Goal: Information Seeking & Learning: Check status

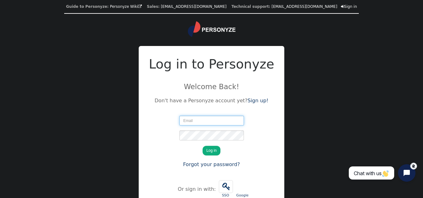
type input "singhjs364@gmail.com"
click at [203, 146] on button "Log in" at bounding box center [212, 151] width 18 height 10
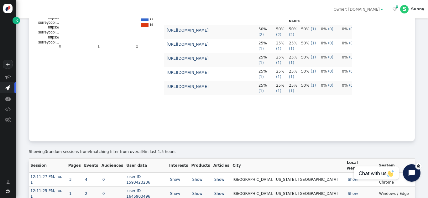
scroll to position [160, 0]
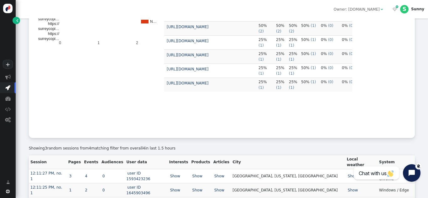
click at [74, 172] on td "3" at bounding box center [75, 176] width 16 height 14
click at [73, 174] on link "3" at bounding box center [70, 176] width 4 height 4
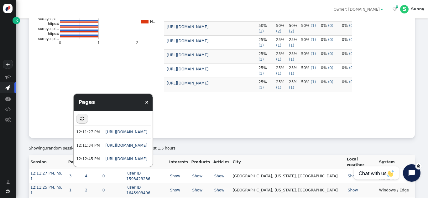
click at [59, 137] on div "6 Pages  4 Users 0 Active Campaigns 0 Active Actions 2 Countries 2 Referrer ty…" at bounding box center [222, 46] width 386 height 183
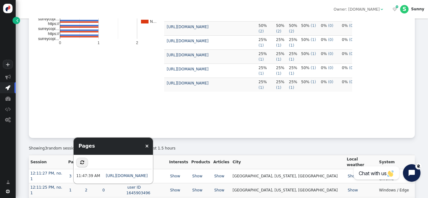
click at [87, 120] on rect "A chart." at bounding box center [98, 70] width 125 height 125
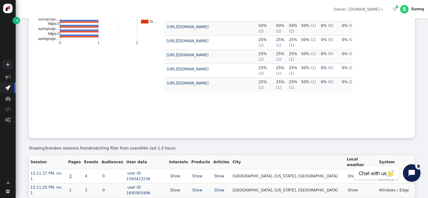
click at [73, 174] on link "3" at bounding box center [70, 176] width 4 height 4
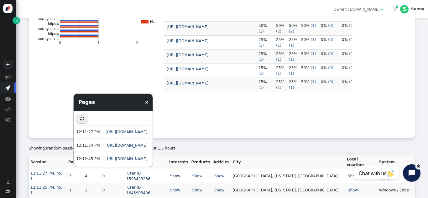
click at [54, 127] on rect "A chart." at bounding box center [98, 70] width 125 height 125
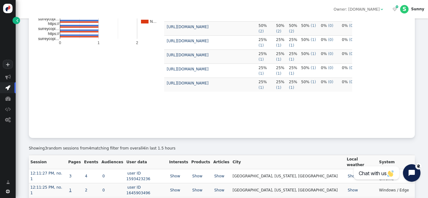
click at [73, 188] on link "1" at bounding box center [70, 190] width 4 height 4
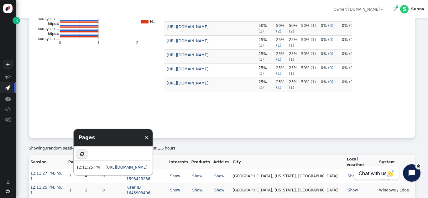
click at [67, 169] on td "12:11:27 PM, no. 1" at bounding box center [48, 176] width 38 height 14
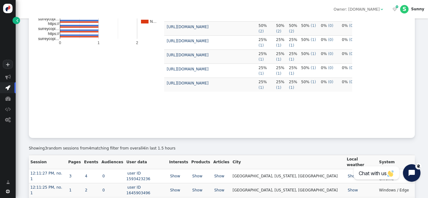
click at [77, 169] on td "3" at bounding box center [75, 176] width 16 height 14
click at [73, 170] on td "3" at bounding box center [75, 176] width 16 height 14
click at [73, 174] on link "3" at bounding box center [70, 176] width 4 height 4
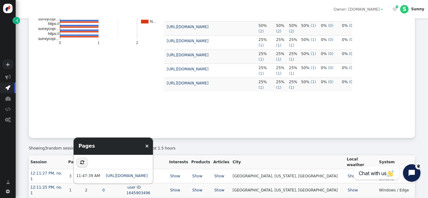
click at [129, 108] on rect "A chart." at bounding box center [98, 70] width 125 height 125
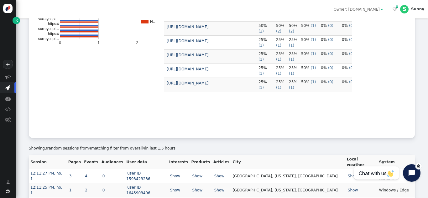
scroll to position [0, 0]
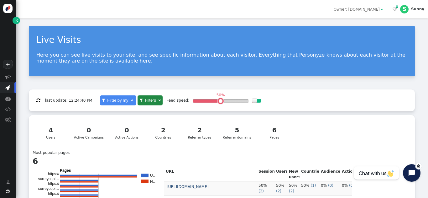
click at [358, 111] on div " last update: 12:24:40 PM  Filter by my IP  Filters  Matching 4 users of 4,…" at bounding box center [222, 101] width 386 height 22
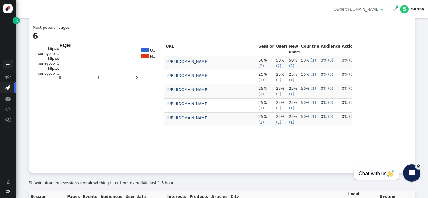
scroll to position [169, 0]
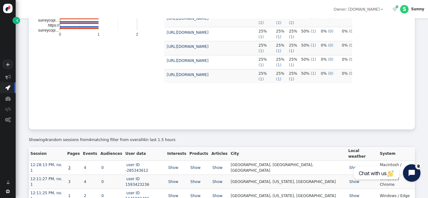
click at [71, 166] on link "3" at bounding box center [69, 168] width 4 height 4
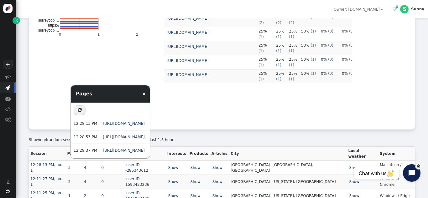
click at [47, 108] on rect "A chart." at bounding box center [98, 61] width 125 height 125
